Goal: Navigation & Orientation: Go to known website

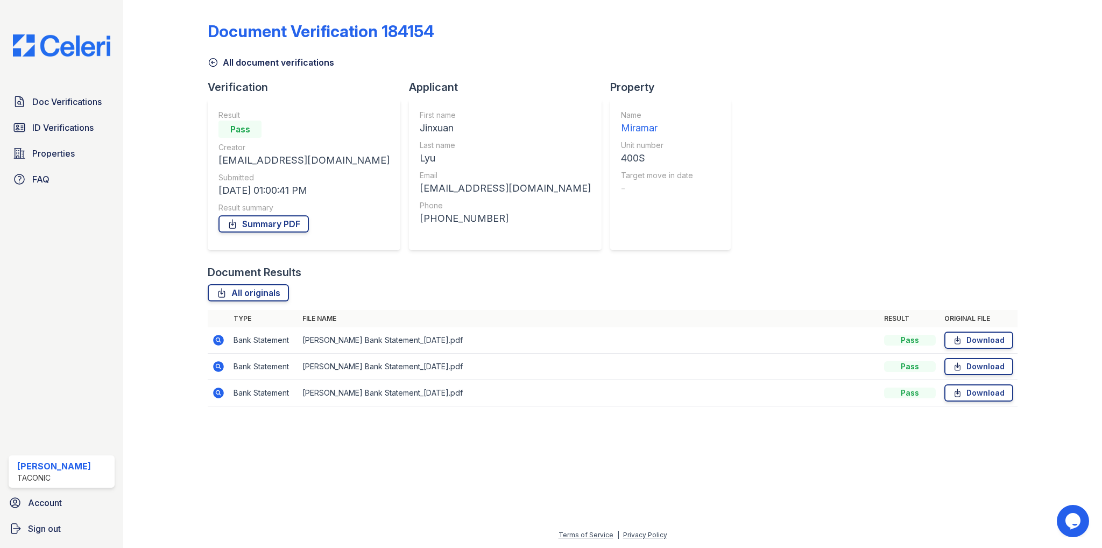
click at [82, 52] on img at bounding box center [61, 45] width 115 height 22
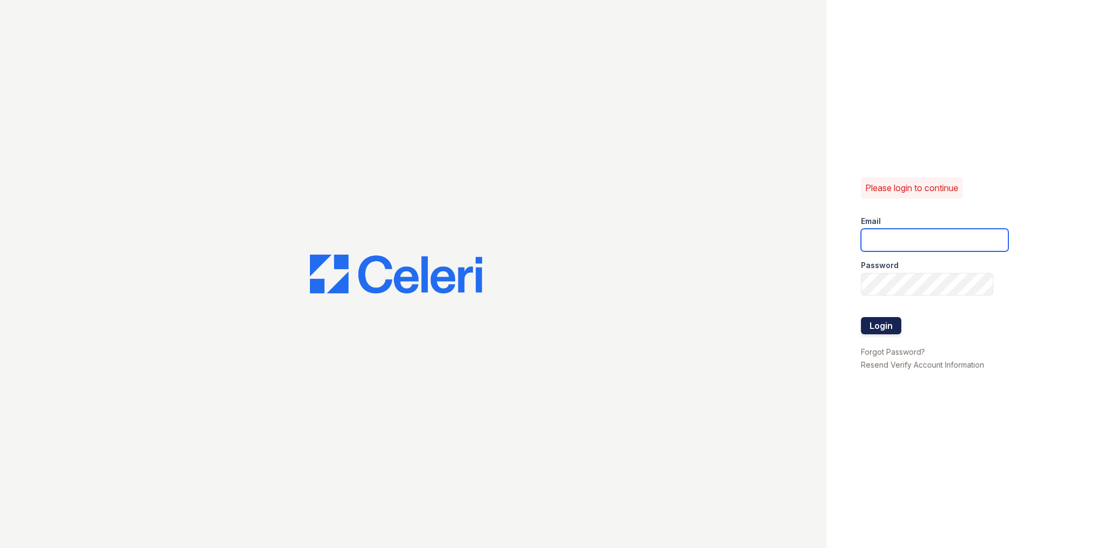
type input "[PERSON_NAME][EMAIL_ADDRESS][PERSON_NAME][PERSON_NAME][DOMAIN_NAME]"
click at [875, 330] on button "Login" at bounding box center [881, 325] width 40 height 17
